Goal: Task Accomplishment & Management: Complete application form

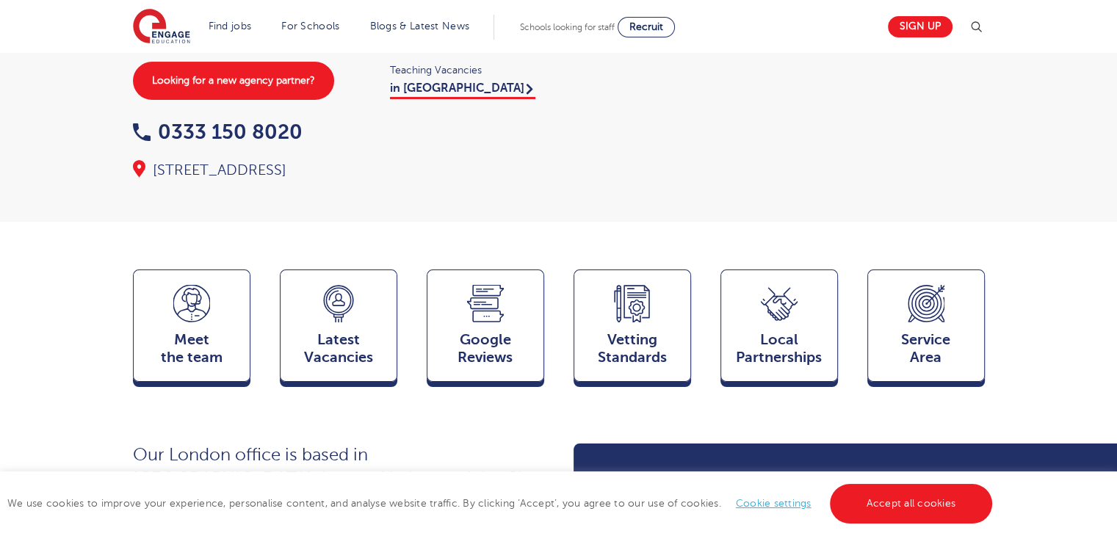
scroll to position [195, 0]
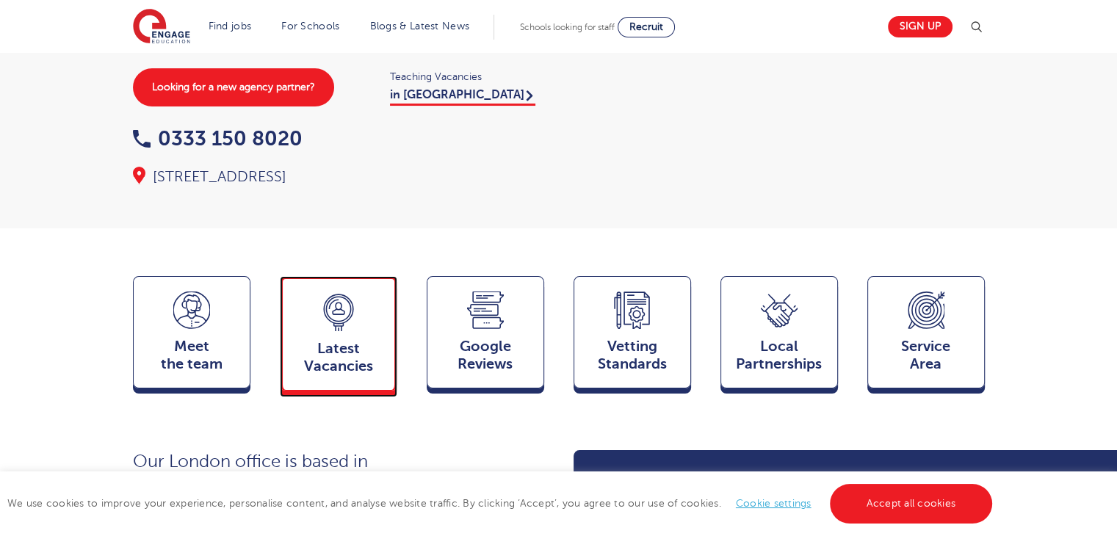
click at [361, 316] on div "Latest Vacancies Jobs" at bounding box center [338, 333] width 117 height 115
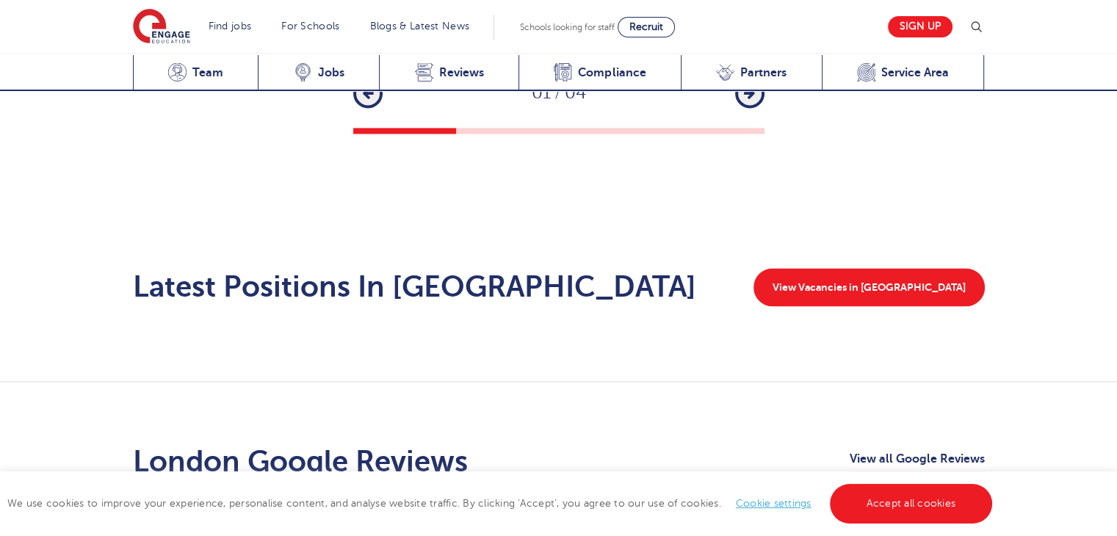
scroll to position [2284, 0]
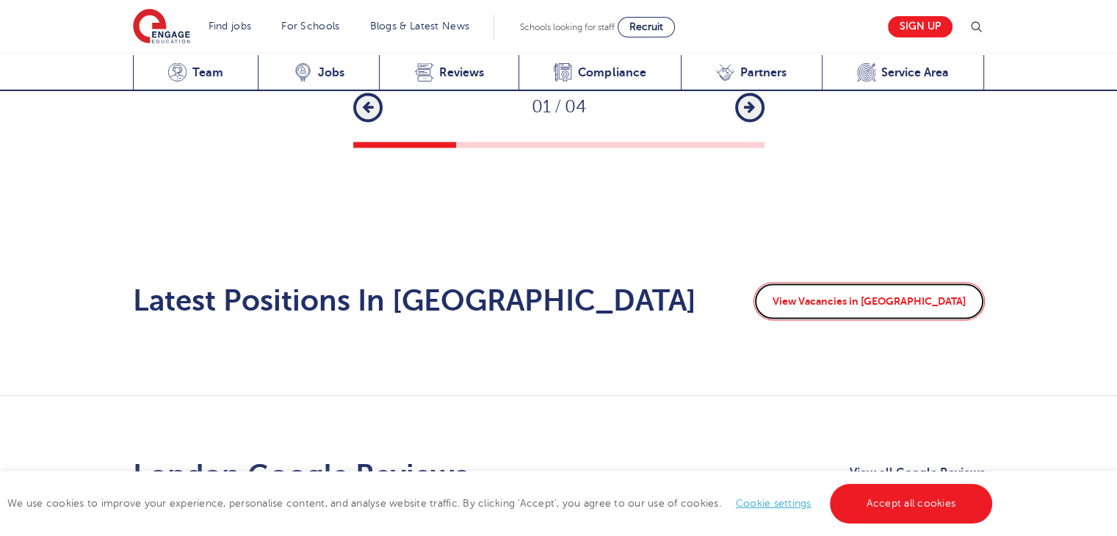
click at [900, 282] on link "View Vacancies in London" at bounding box center [868, 301] width 231 height 38
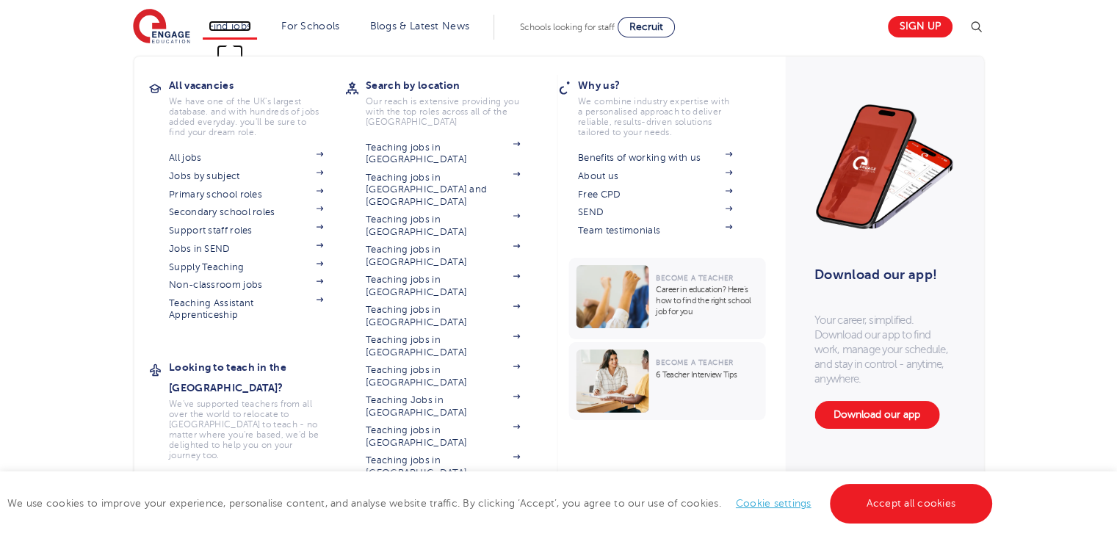
click at [229, 23] on link "Find jobs" at bounding box center [230, 26] width 43 height 11
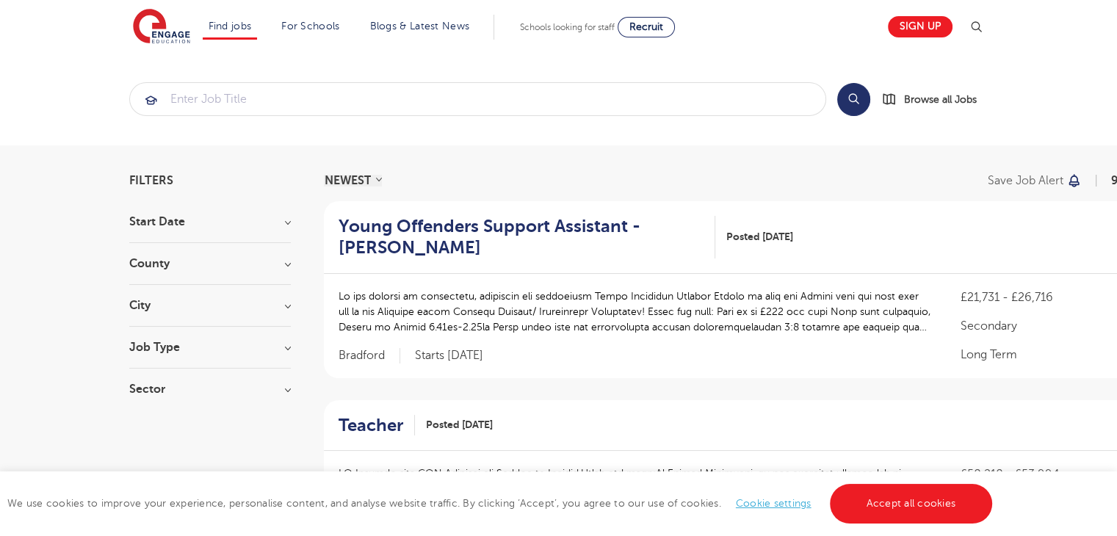
click at [282, 301] on h3 "City" at bounding box center [210, 306] width 162 height 12
click at [151, 414] on label "Wandsworth 34" at bounding box center [196, 423] width 91 height 19
click at [151, 417] on input "Wandsworth 34" at bounding box center [156, 422] width 10 height 10
checkbox input "true"
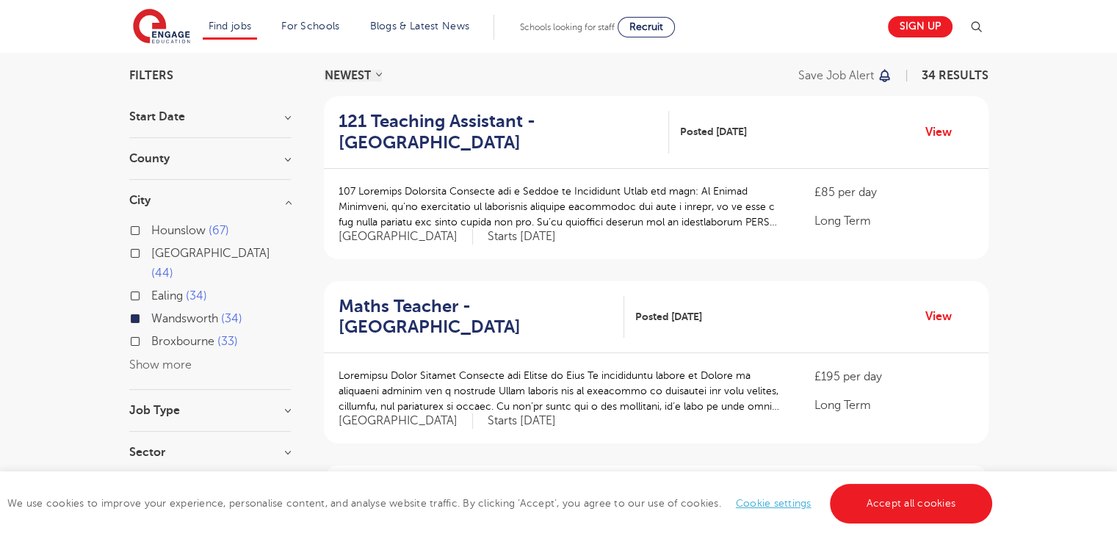
scroll to position [120, 0]
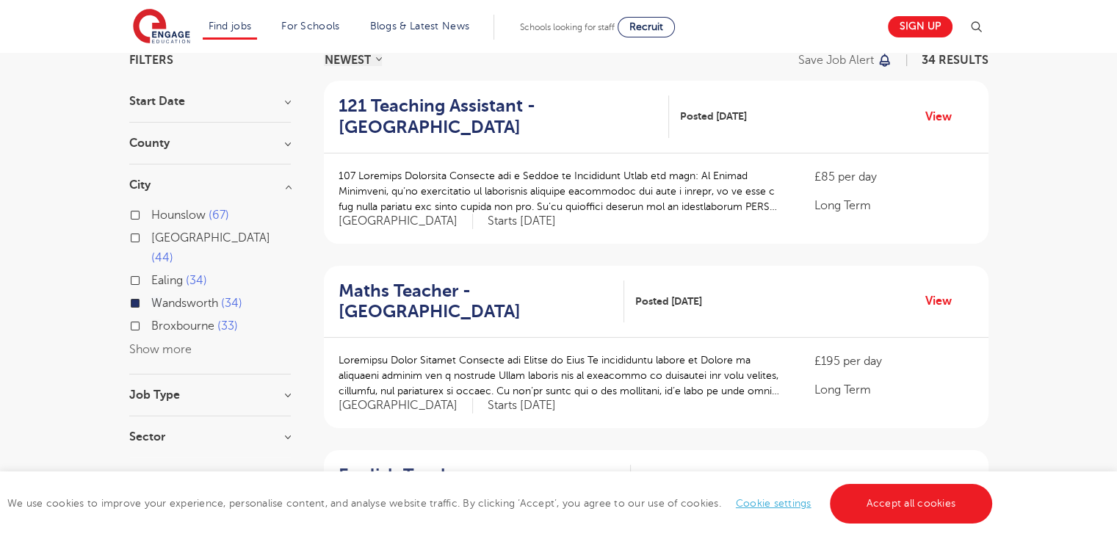
click at [287, 431] on h3 "Sector" at bounding box center [210, 437] width 162 height 12
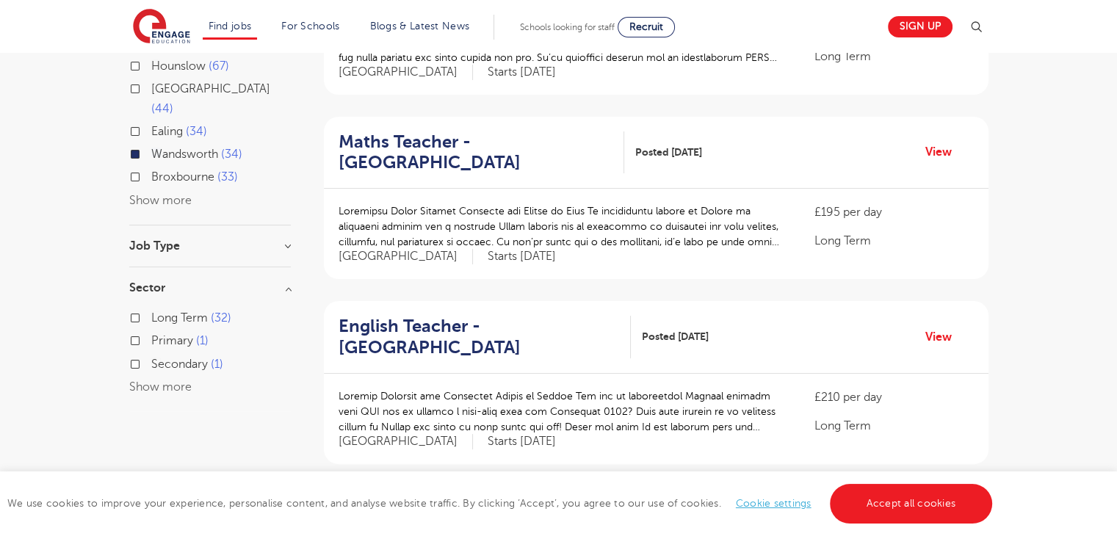
scroll to position [284, 0]
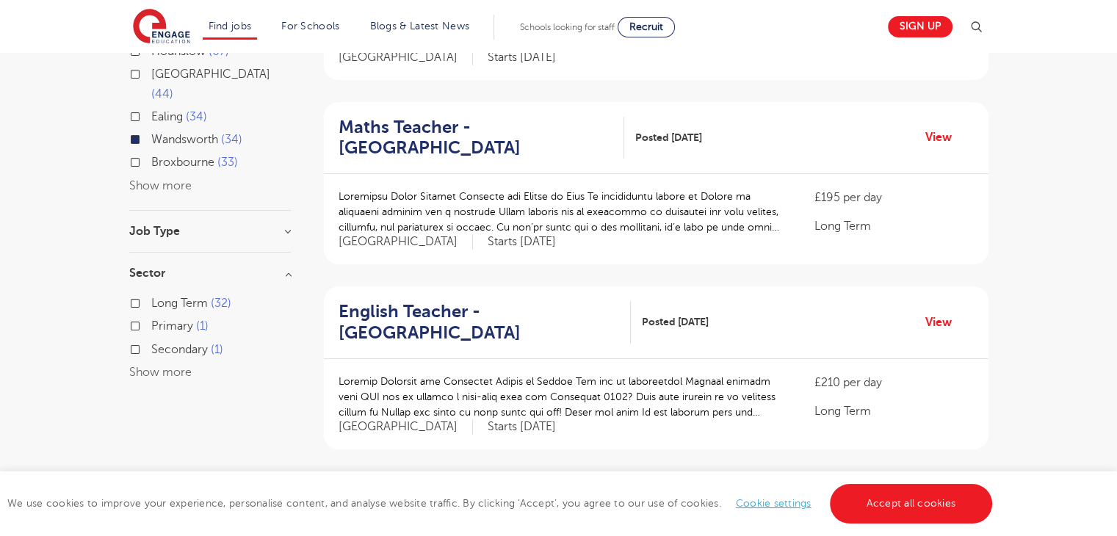
click at [151, 316] on label "Primary 1" at bounding box center [179, 325] width 57 height 19
click at [151, 319] on input "Primary 1" at bounding box center [156, 324] width 10 height 10
checkbox input "true"
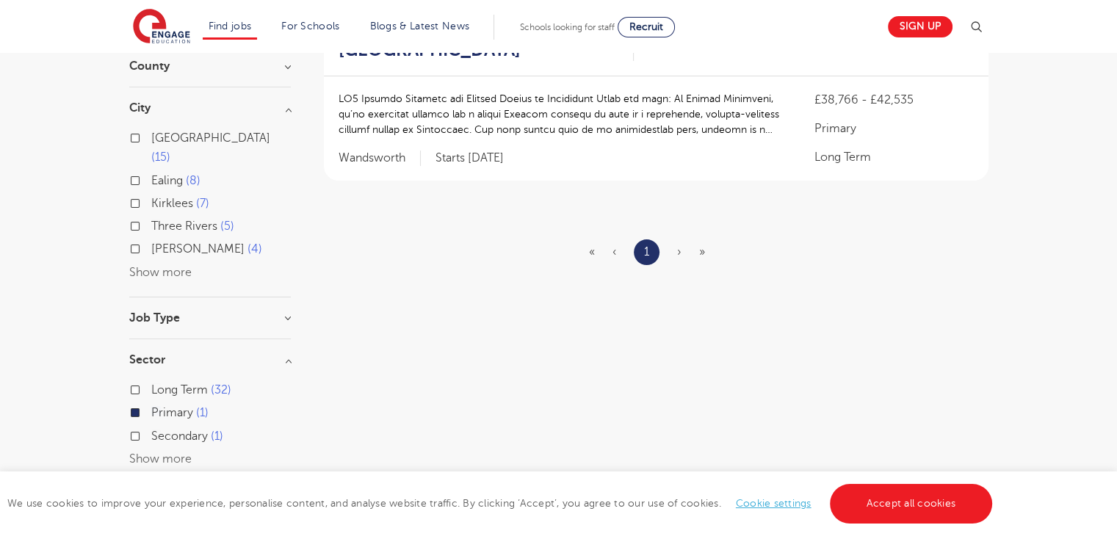
scroll to position [203, 0]
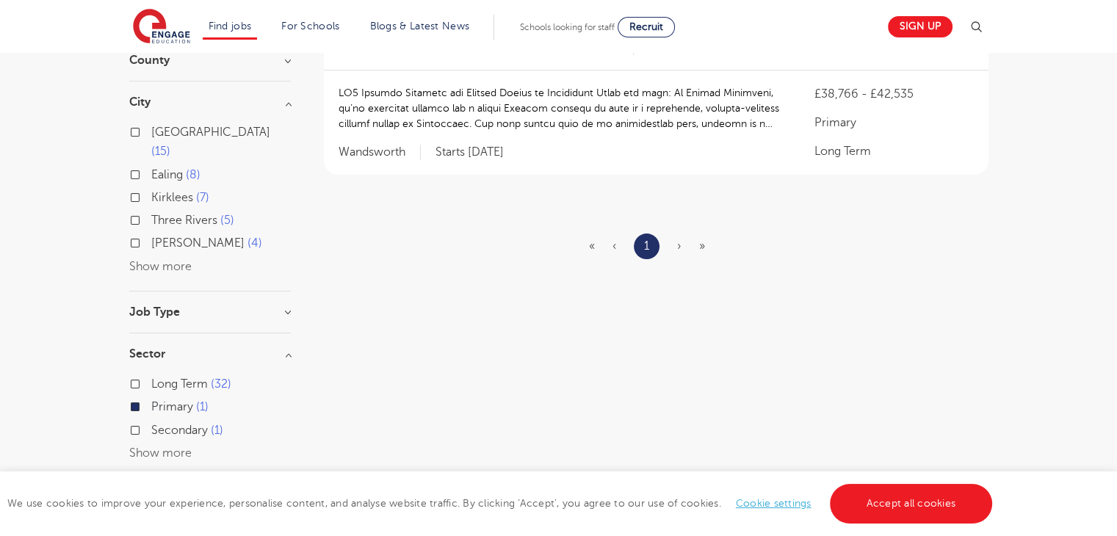
click at [151, 374] on label "Long Term 32" at bounding box center [191, 383] width 80 height 19
click at [151, 377] on input "Long Term 32" at bounding box center [156, 382] width 10 height 10
checkbox input "true"
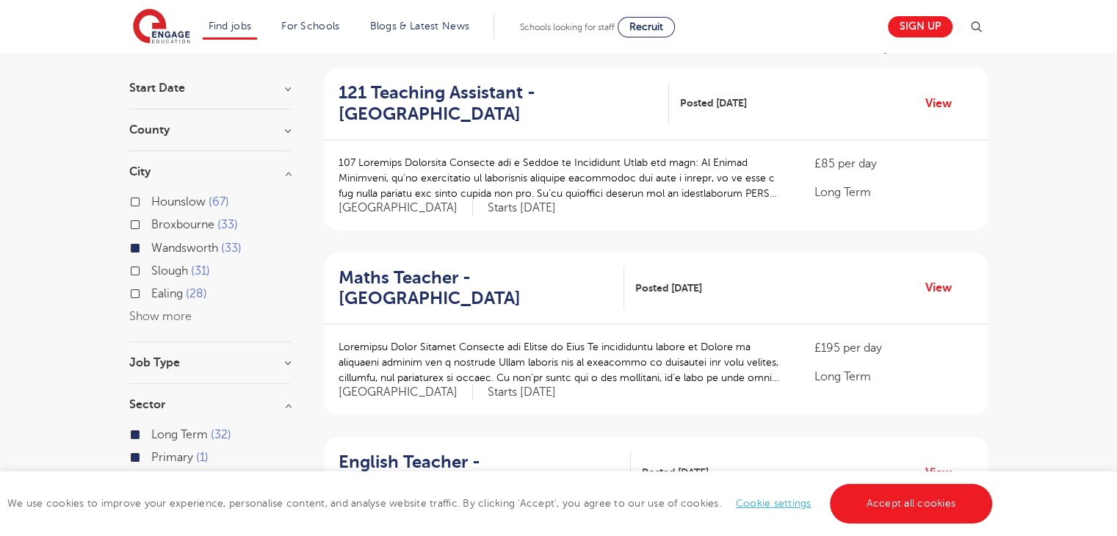
scroll to position [131, 0]
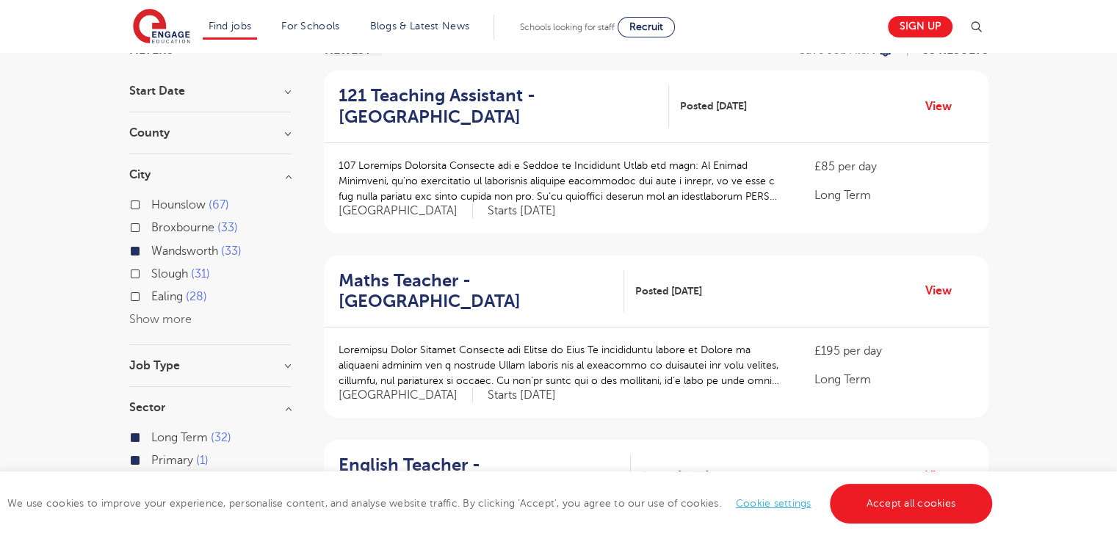
click at [151, 294] on label "Ealing 28" at bounding box center [179, 296] width 56 height 19
click at [151, 294] on input "Ealing 28" at bounding box center [156, 295] width 10 height 10
checkbox input "true"
click at [151, 434] on label "Long Term 52" at bounding box center [191, 437] width 80 height 19
click at [151, 434] on input "Long Term 52" at bounding box center [156, 436] width 10 height 10
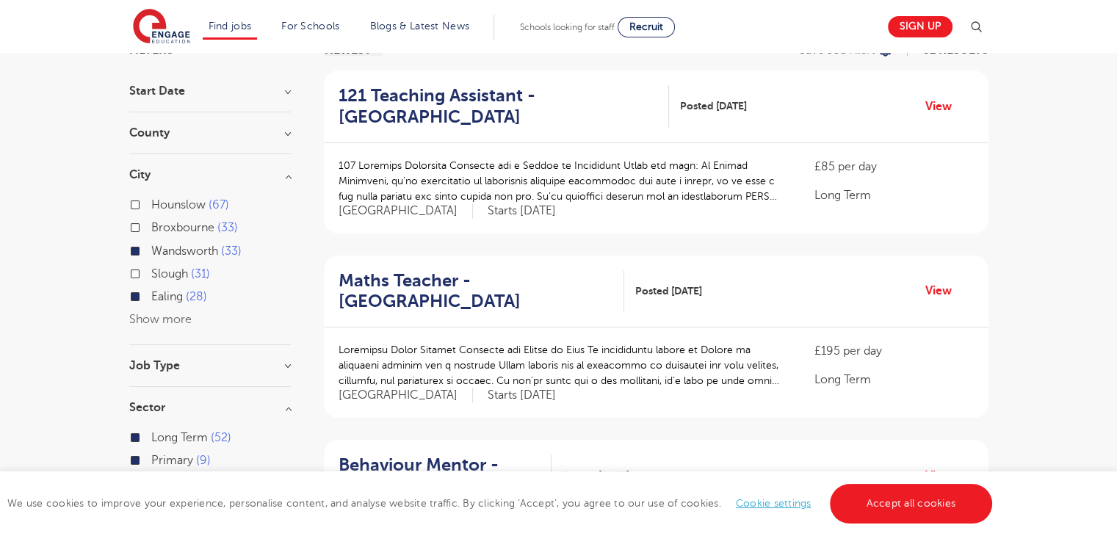
checkbox input "false"
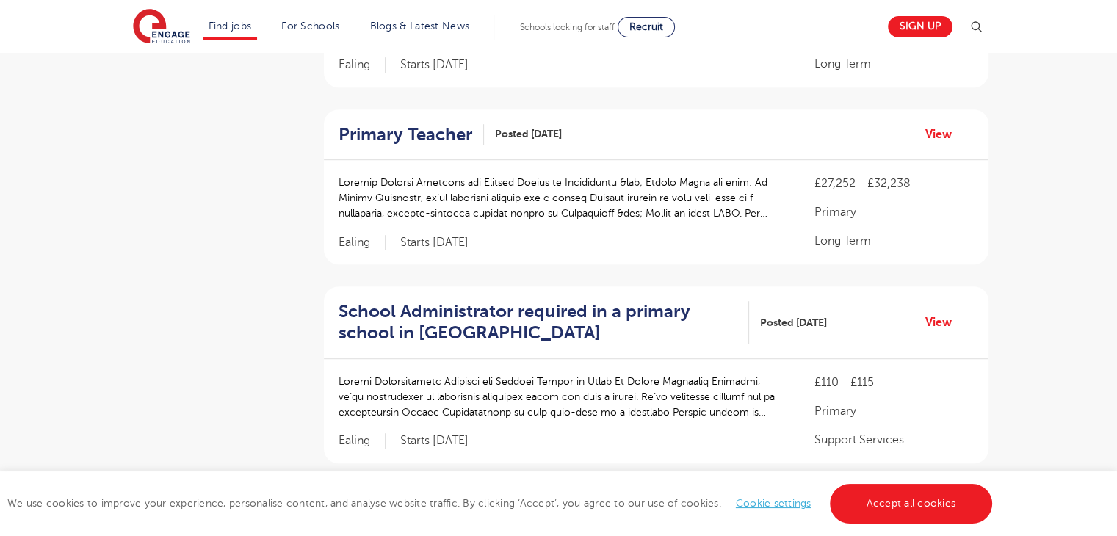
scroll to position [904, 0]
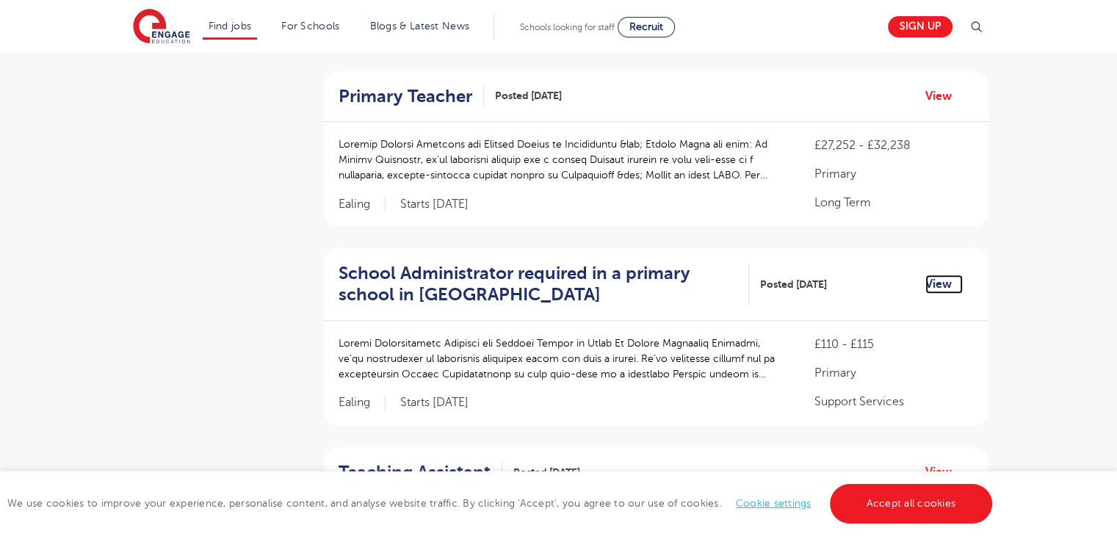
click at [929, 275] on link "View" at bounding box center [943, 284] width 37 height 19
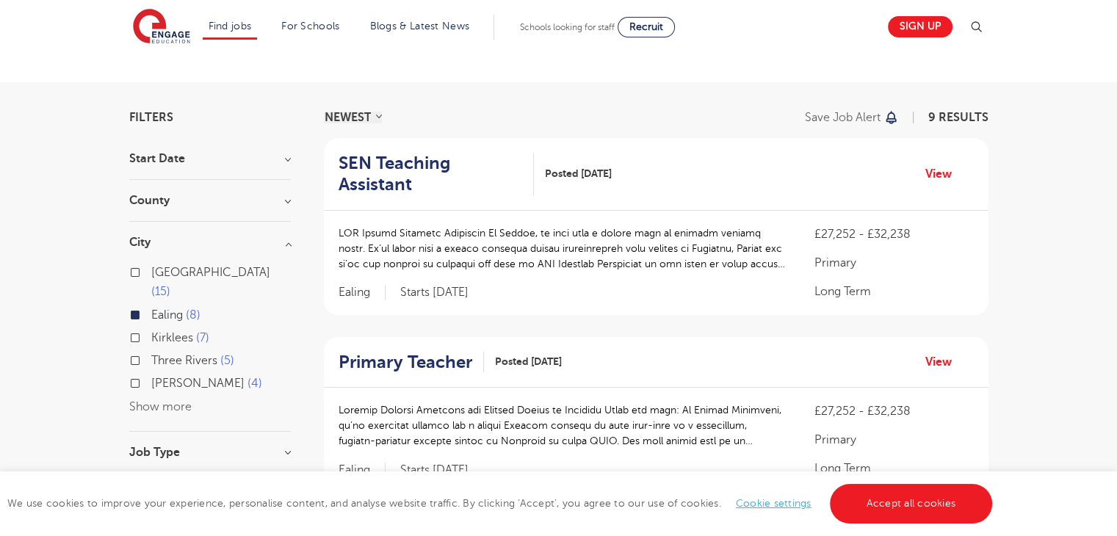
scroll to position [532, 0]
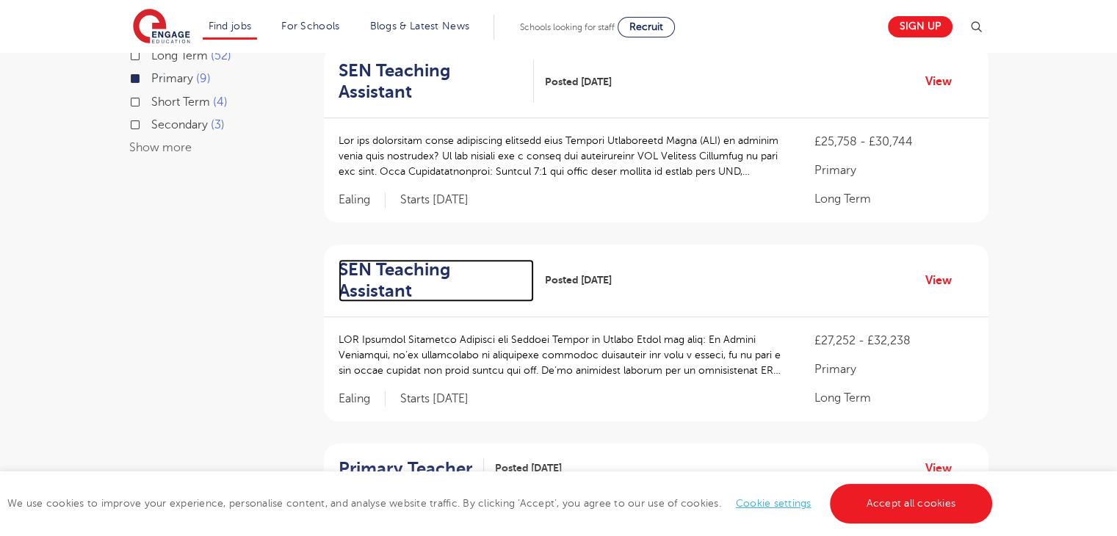
click at [498, 259] on h2 "SEN Teaching Assistant" at bounding box center [430, 280] width 184 height 43
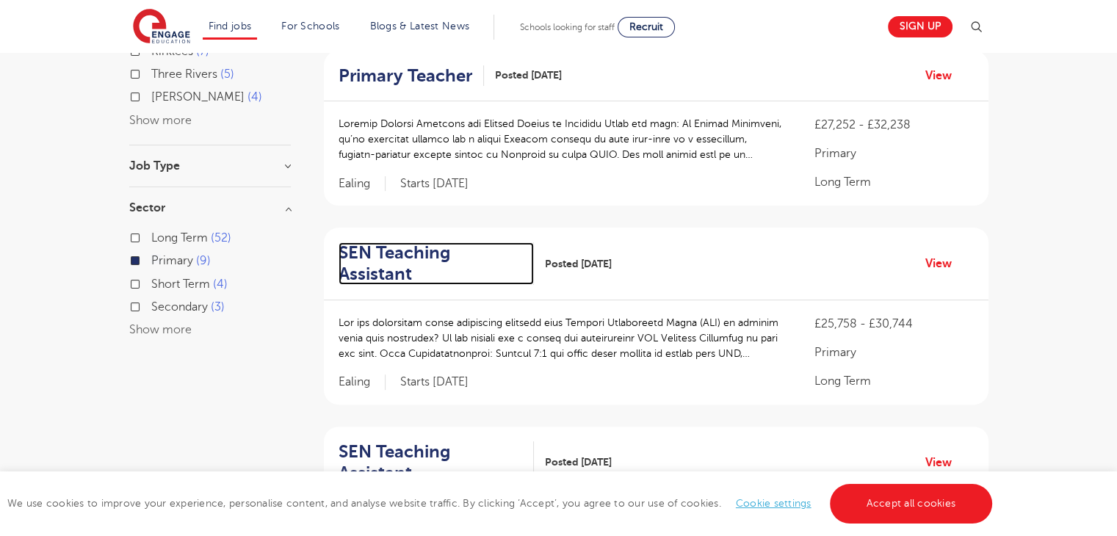
click at [482, 242] on h2 "SEN Teaching Assistant" at bounding box center [430, 263] width 184 height 43
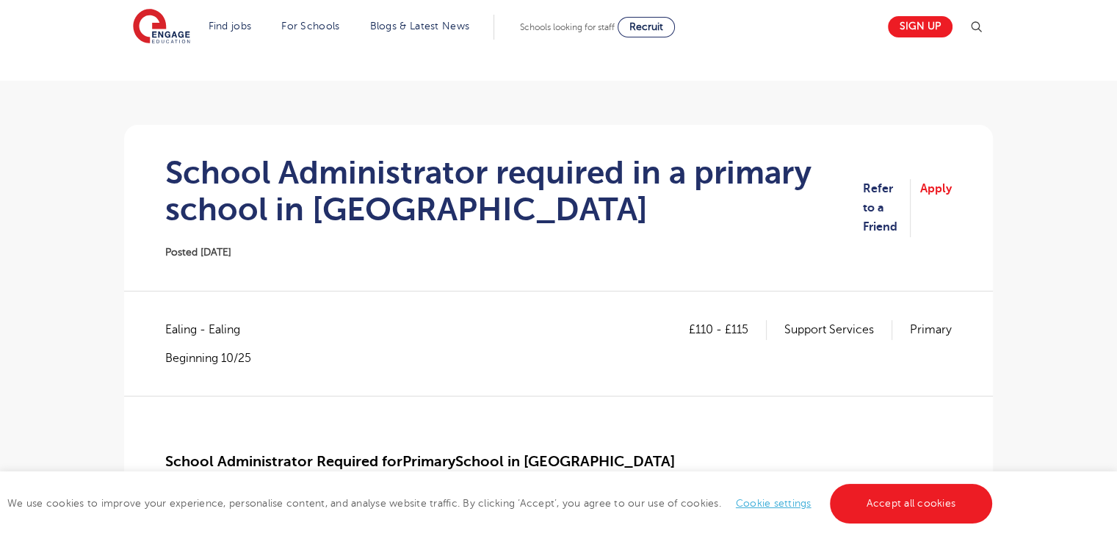
scroll to position [62, 0]
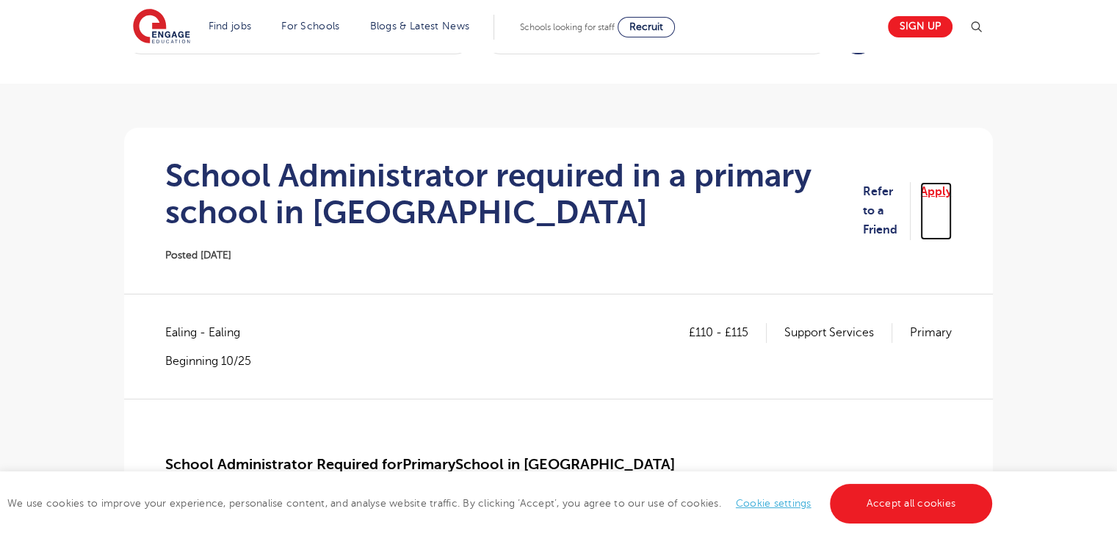
click at [942, 198] on link "Apply" at bounding box center [936, 211] width 32 height 58
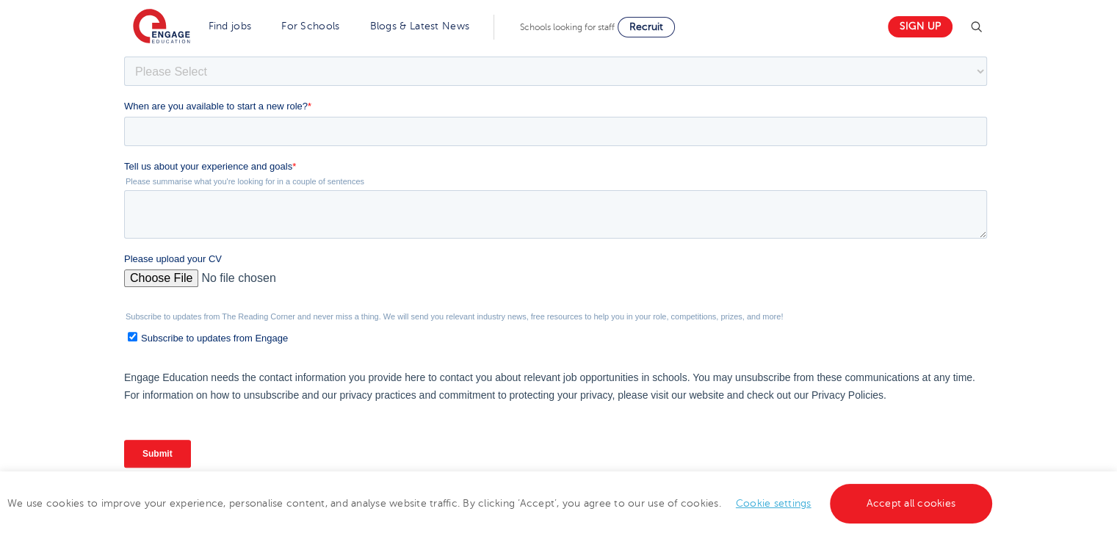
scroll to position [397, 0]
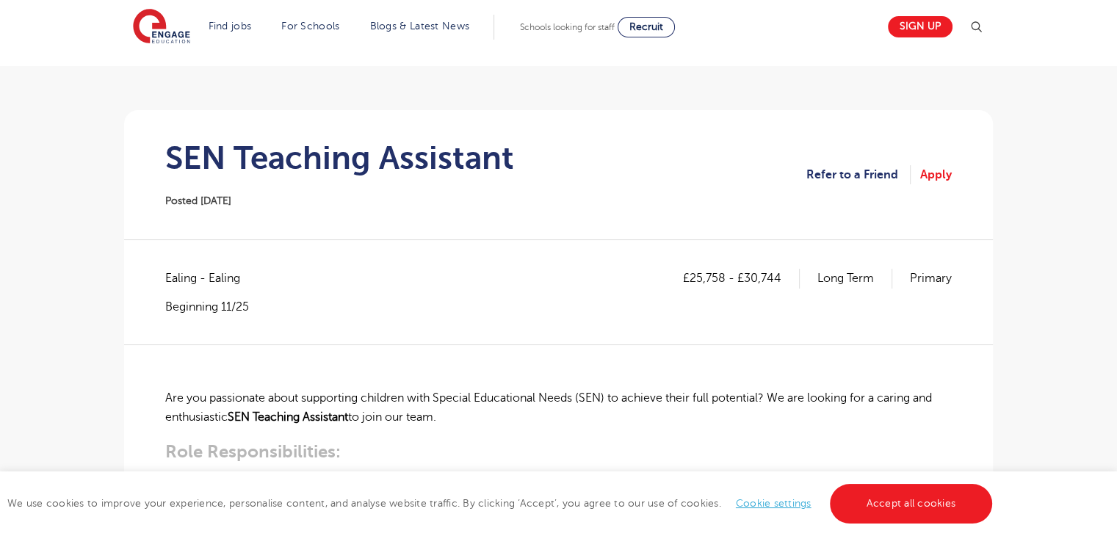
scroll to position [76, 0]
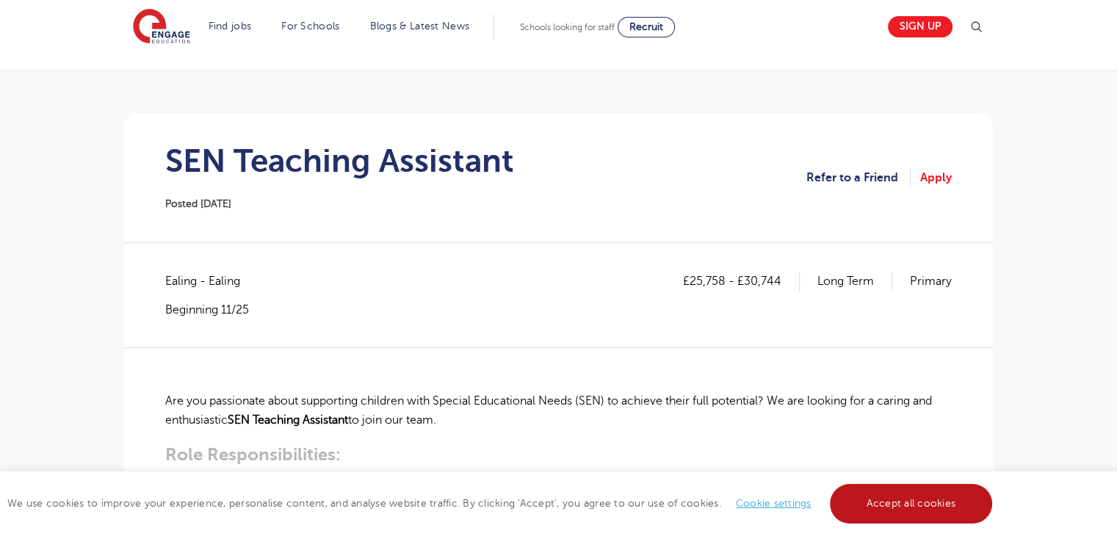
click at [891, 499] on link "Accept all cookies" at bounding box center [911, 504] width 163 height 40
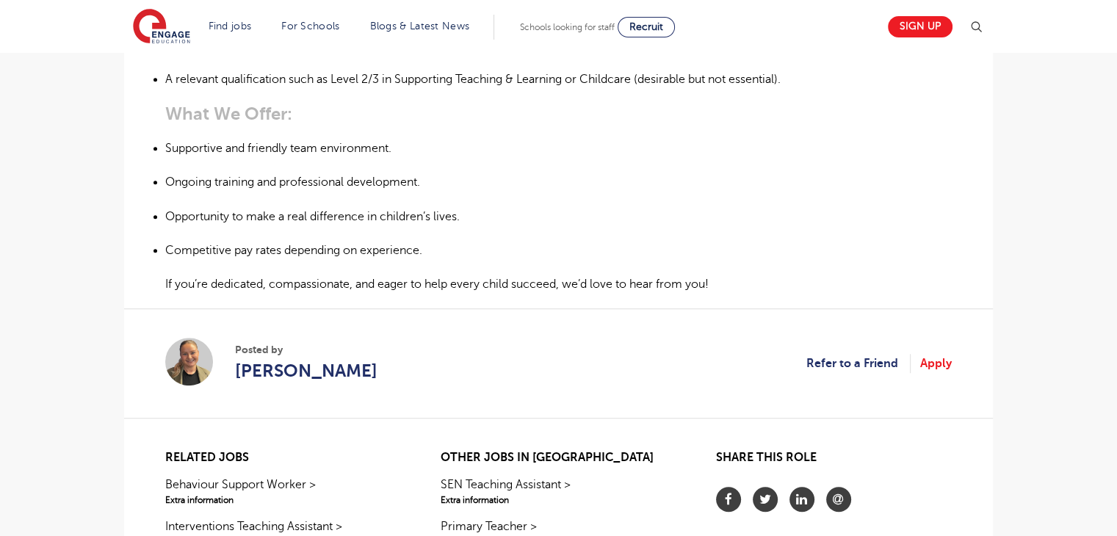
scroll to position [1004, 0]
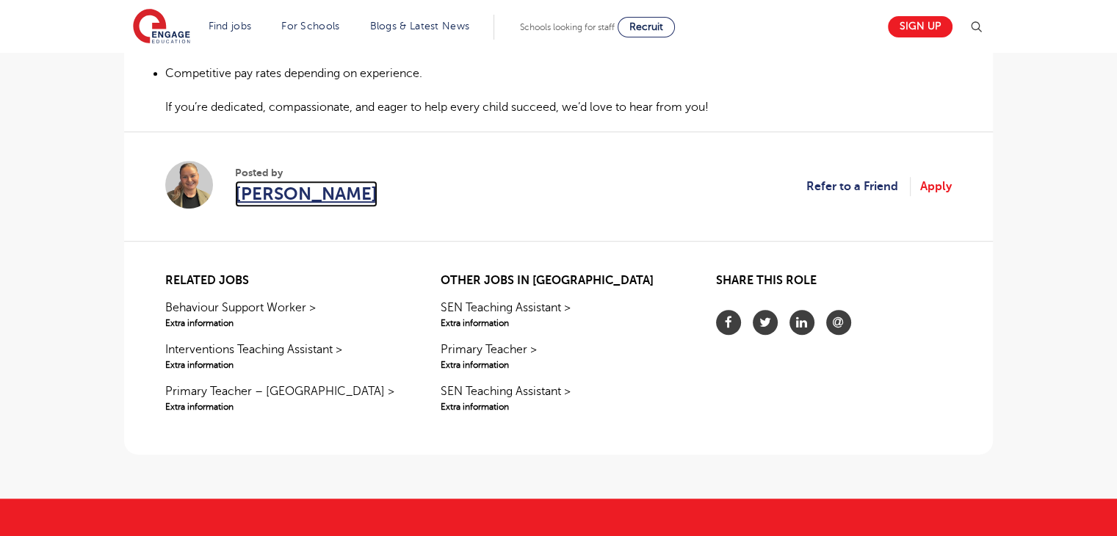
click at [314, 192] on span "Poppy Watson-Price" at bounding box center [306, 194] width 142 height 26
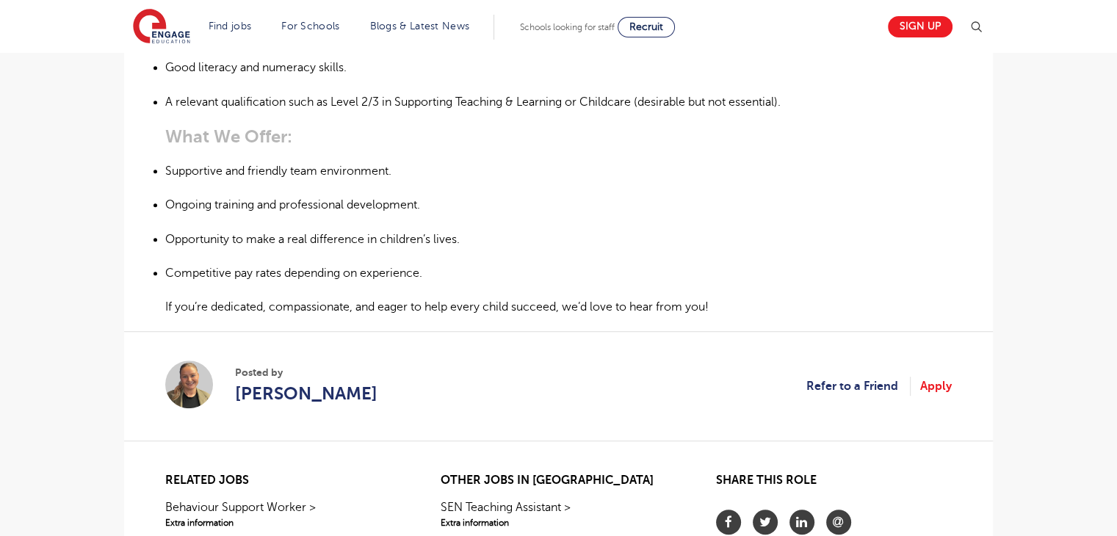
scroll to position [948, 0]
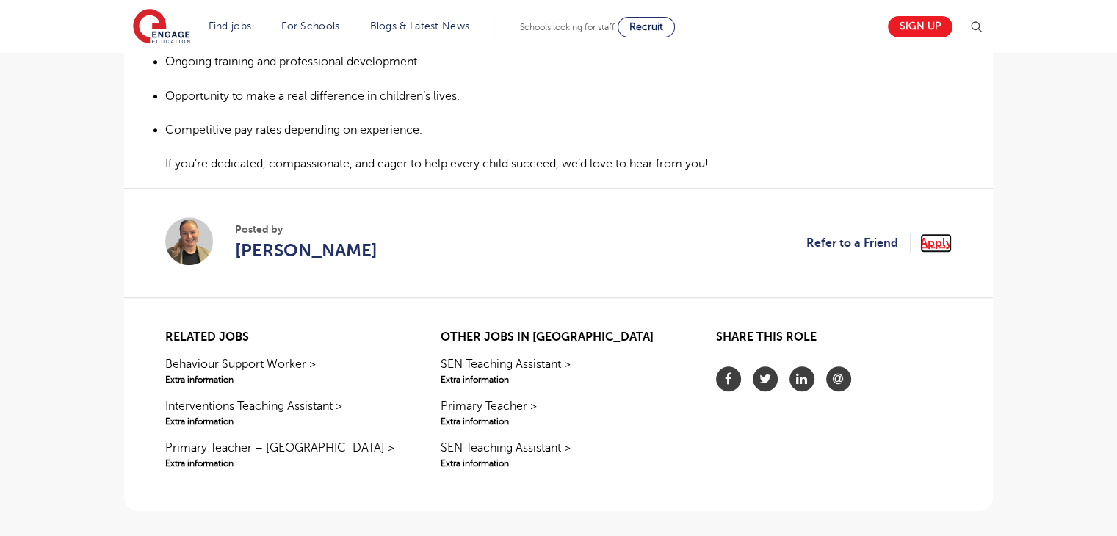
click at [941, 242] on link "Apply" at bounding box center [936, 242] width 32 height 19
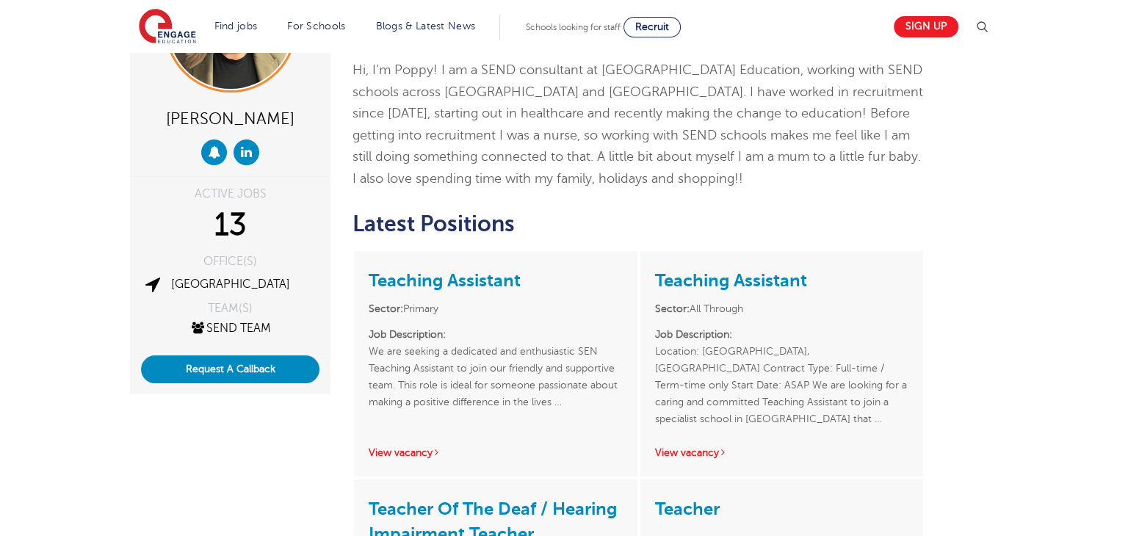
scroll to position [162, 0]
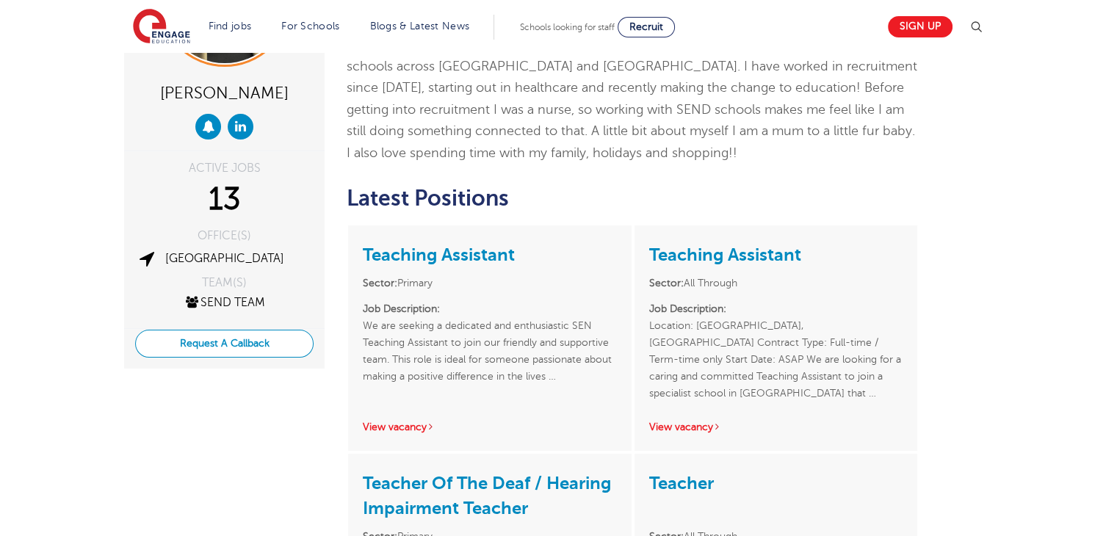
click at [214, 340] on button "Request A Callback" at bounding box center [224, 344] width 178 height 28
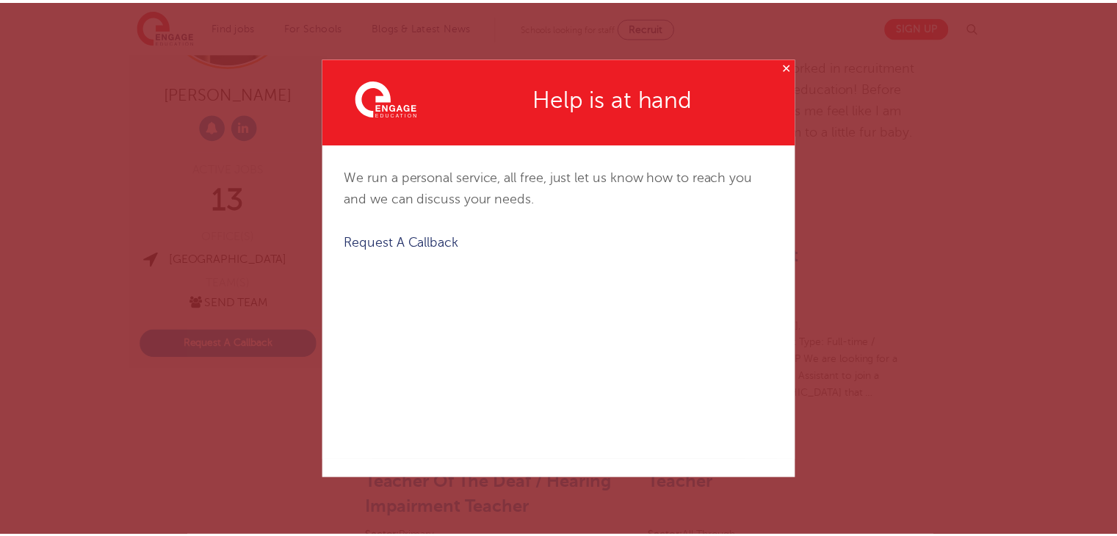
scroll to position [0, 0]
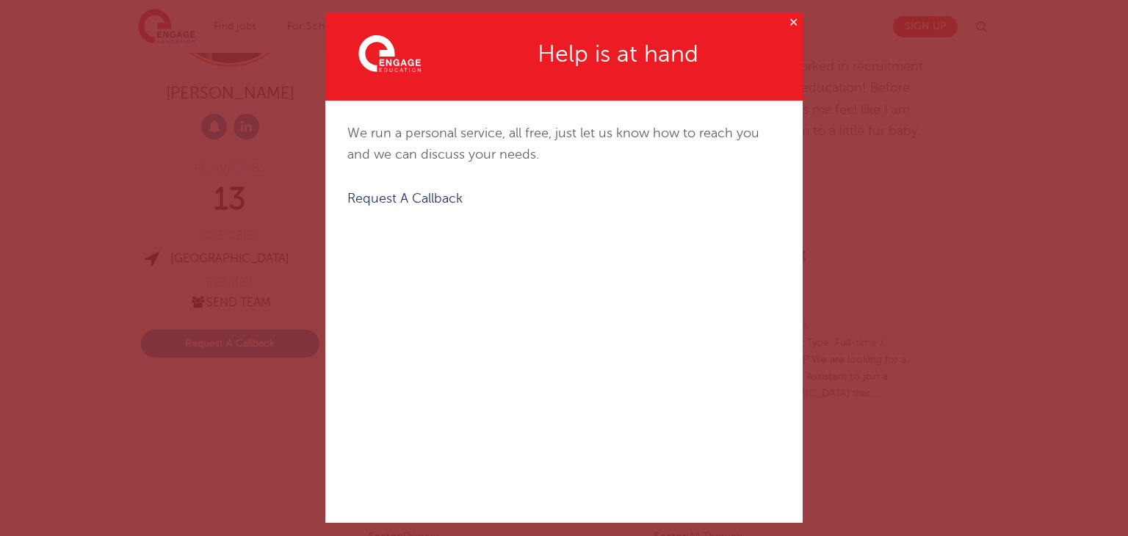
click at [786, 15] on button "✕" at bounding box center [793, 22] width 18 height 18
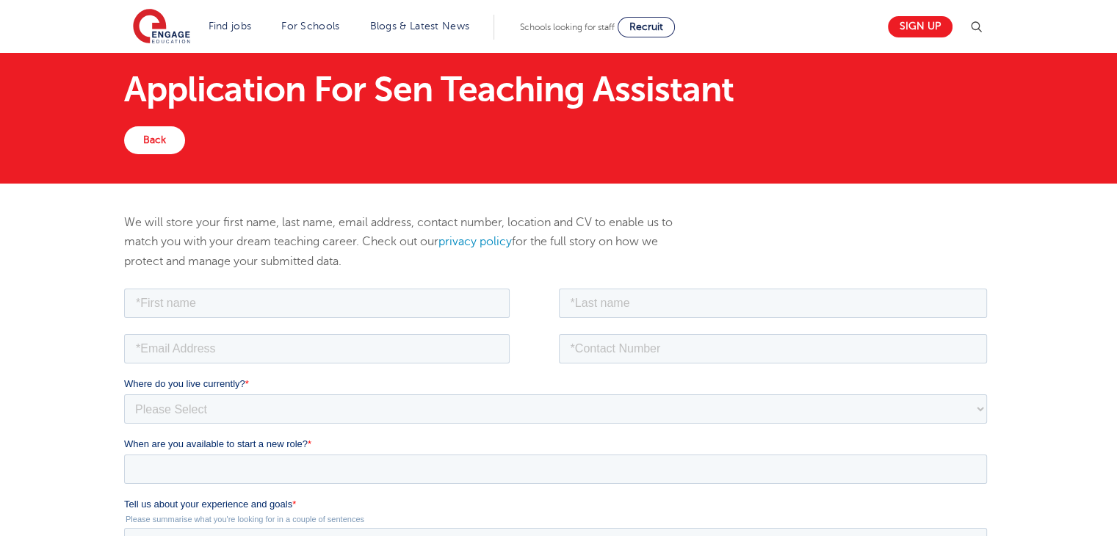
scroll to position [498, 0]
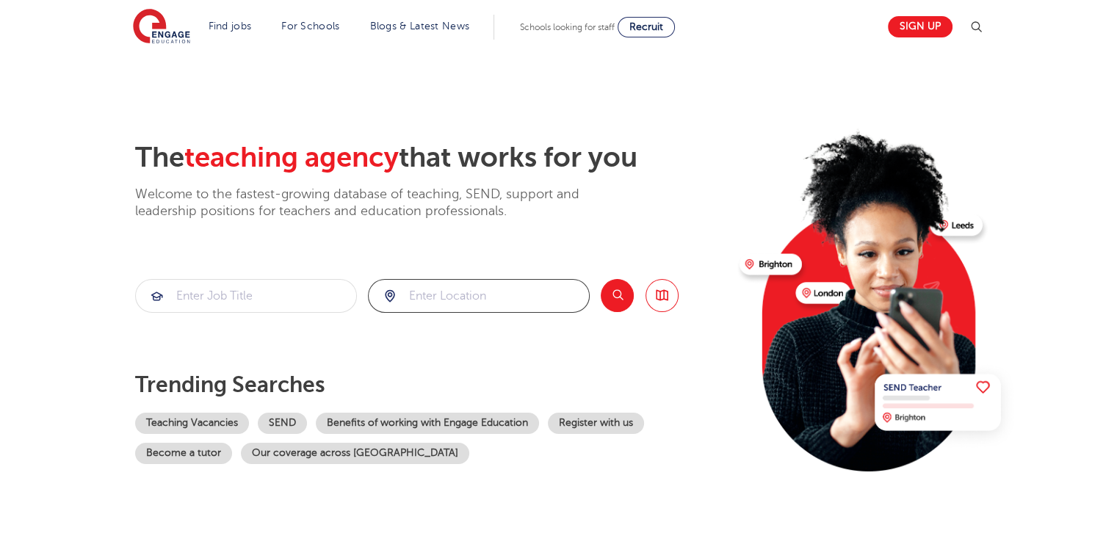
click at [514, 291] on input "search" at bounding box center [479, 296] width 220 height 32
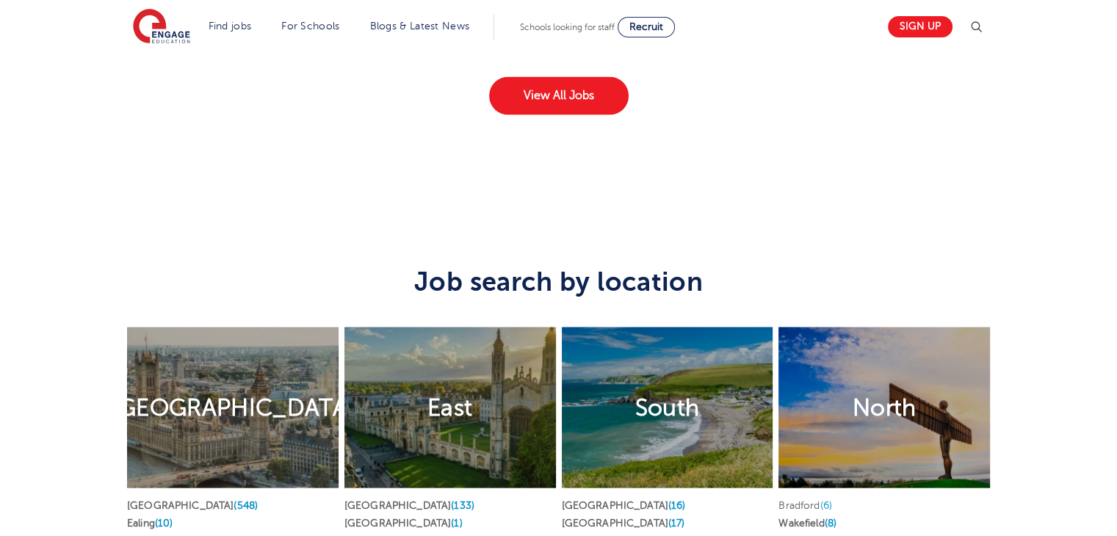
scroll to position [2509, 0]
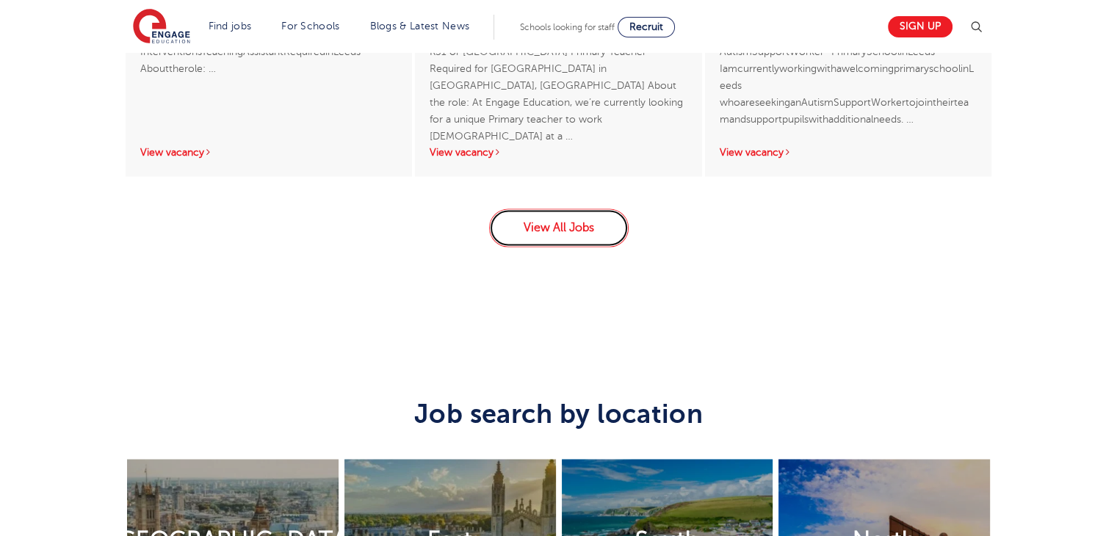
click at [572, 222] on link "View All Jobs" at bounding box center [558, 228] width 139 height 38
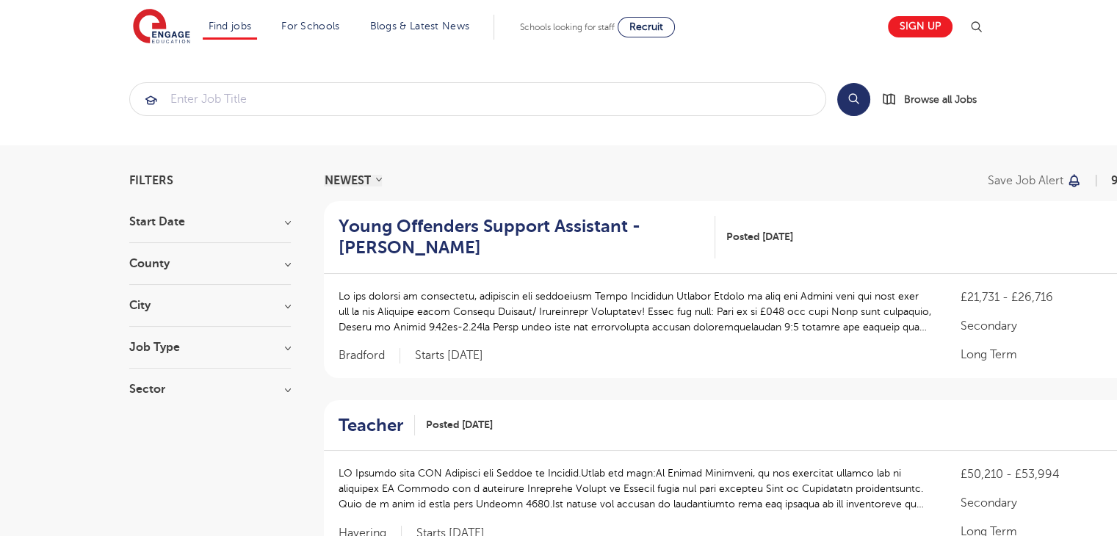
click at [287, 261] on h3 "County" at bounding box center [210, 264] width 162 height 12
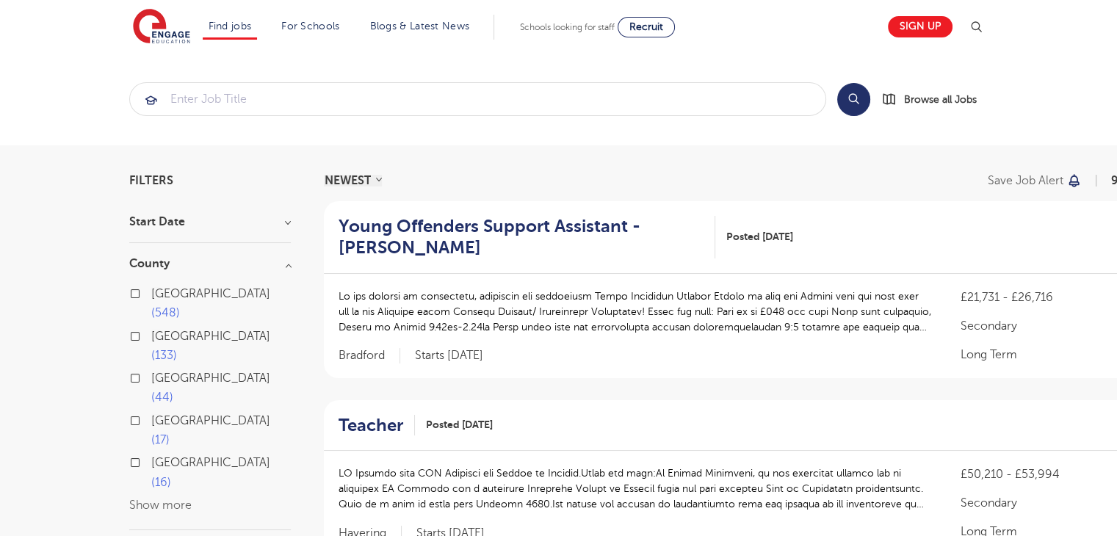
click at [290, 253] on section "Start Date October 134 November 105 January 8 December 1 Show more County Londo…" at bounding box center [210, 435] width 162 height 439
click at [288, 262] on h3 "County" at bounding box center [210, 264] width 162 height 12
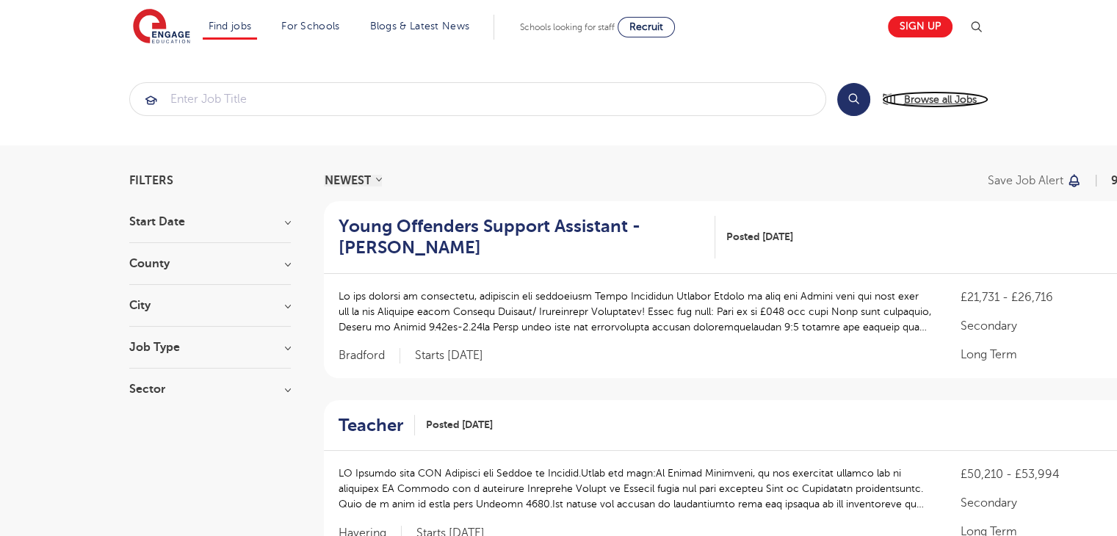
click at [902, 101] on link "Browse all Jobs" at bounding box center [935, 99] width 106 height 17
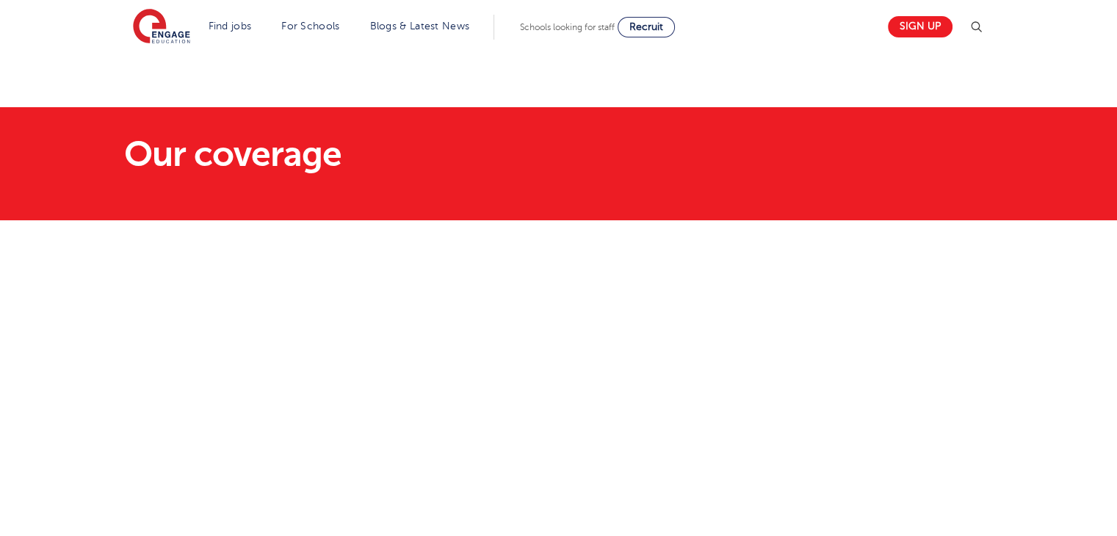
click at [574, 27] on span "Schools looking for staff" at bounding box center [567, 27] width 95 height 10
click at [183, 34] on img at bounding box center [161, 27] width 57 height 37
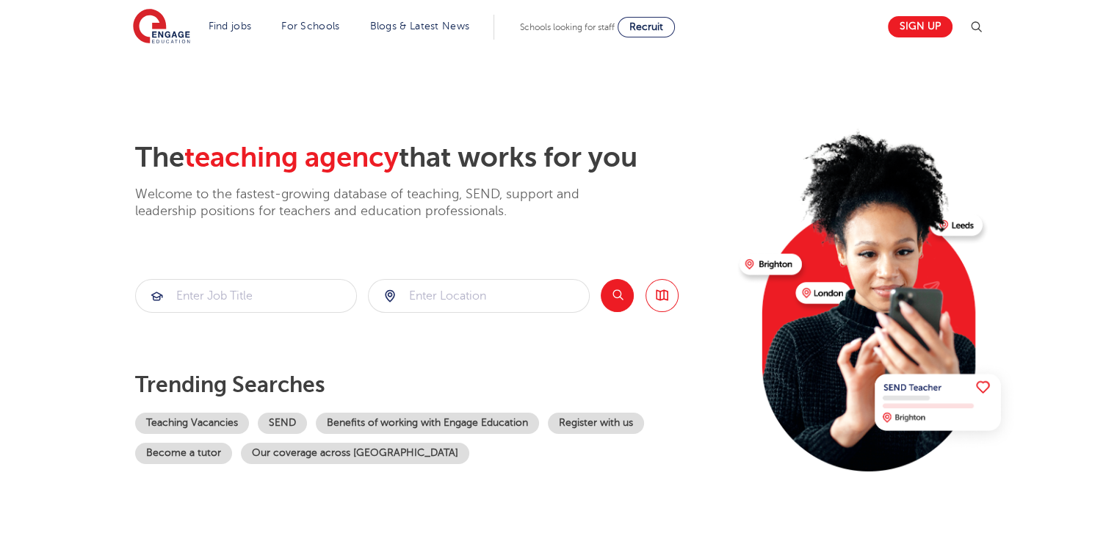
click at [392, 295] on div at bounding box center [479, 296] width 220 height 32
click at [449, 296] on input "search" at bounding box center [479, 296] width 220 height 32
click at [667, 301] on link "Browse all Jobs" at bounding box center [661, 295] width 33 height 33
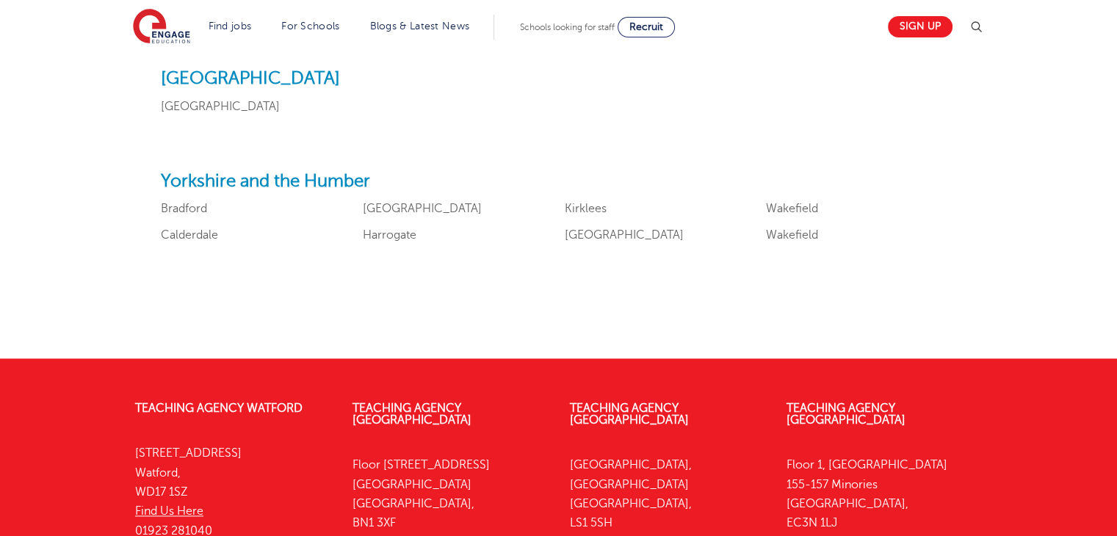
scroll to position [2021, 0]
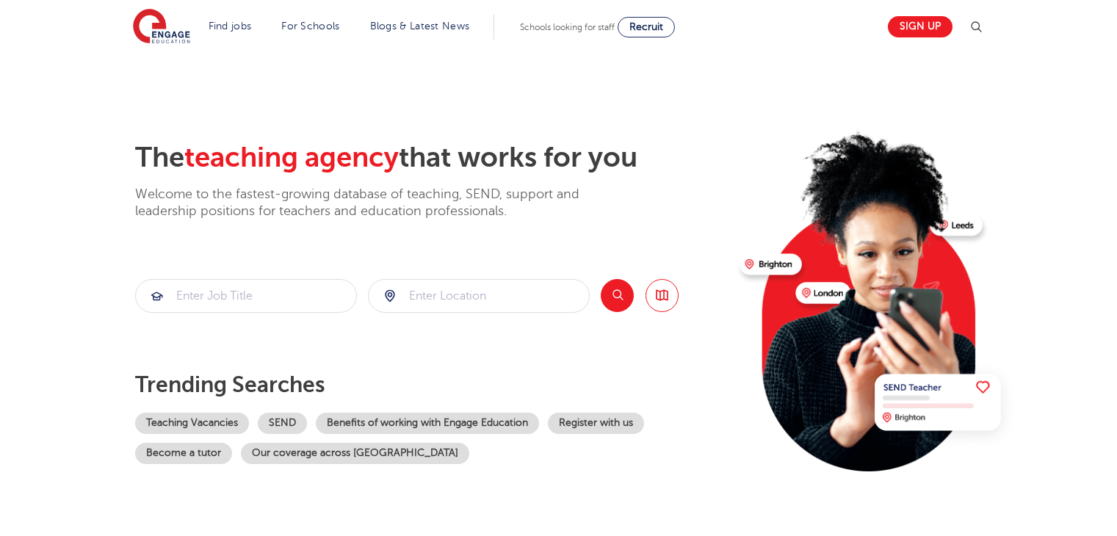
scroll to position [2509, 0]
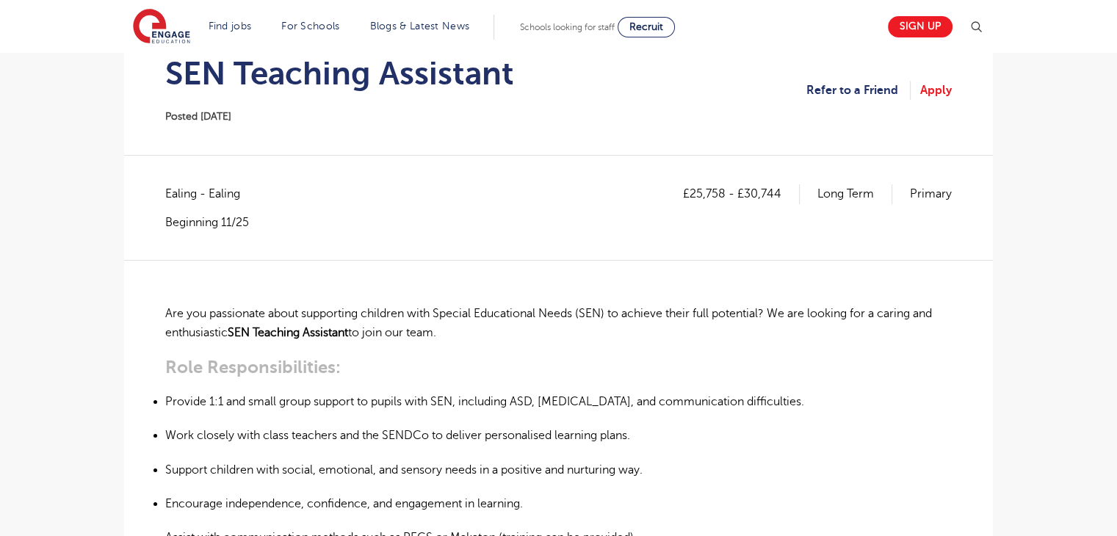
scroll to position [170, 0]
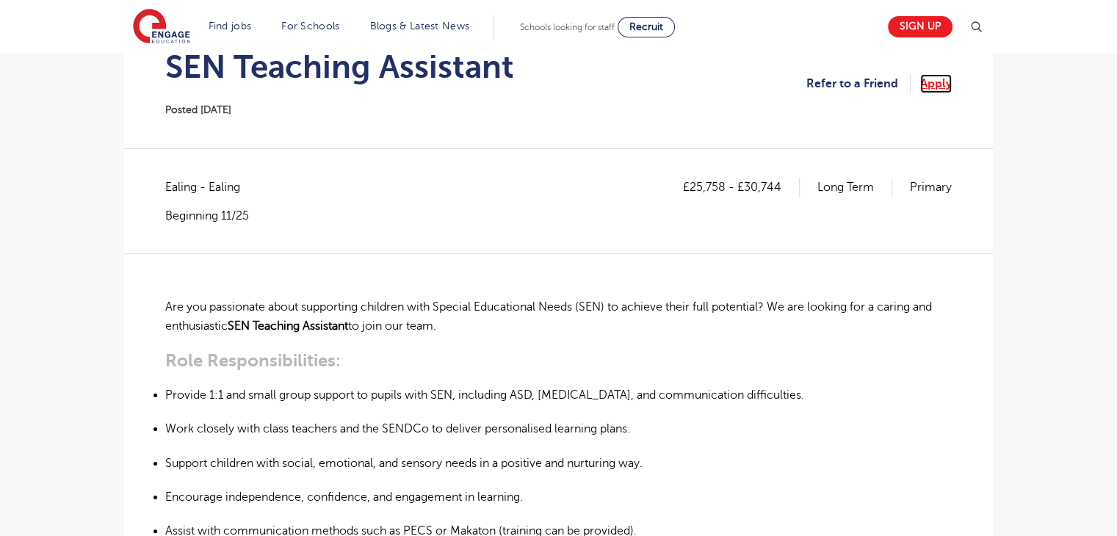
click at [943, 81] on link "Apply" at bounding box center [936, 83] width 32 height 19
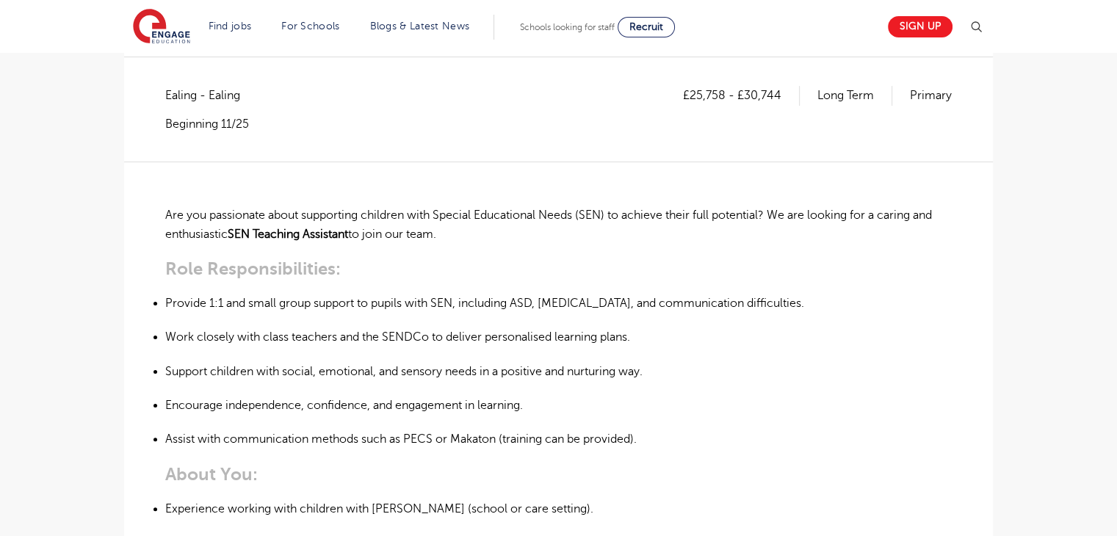
scroll to position [228, 0]
